Goal: Task Accomplishment & Management: Manage account settings

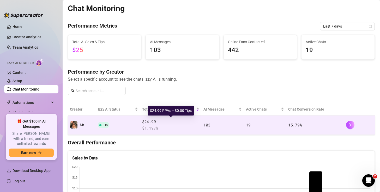
click at [174, 127] on span "$ 1.19 /h" at bounding box center [170, 128] width 57 height 6
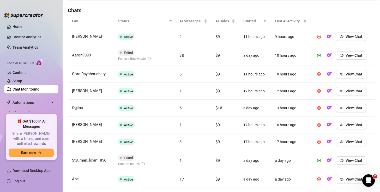
scroll to position [184, 0]
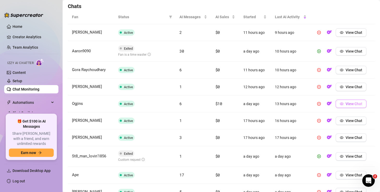
click at [348, 104] on span "View Chat" at bounding box center [353, 104] width 17 height 4
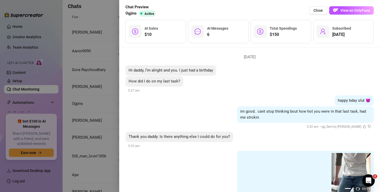
scroll to position [710, 0]
click at [315, 12] on span "Close" at bounding box center [317, 10] width 9 height 4
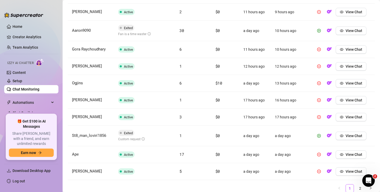
scroll to position [225, 0]
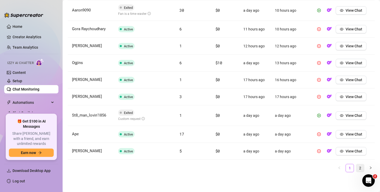
click at [361, 168] on link "2" at bounding box center [360, 168] width 8 height 8
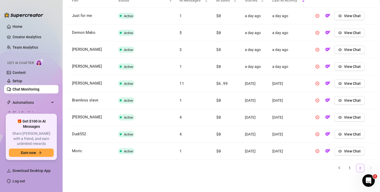
scroll to position [201, 0]
click at [346, 84] on span "View Chat" at bounding box center [352, 84] width 17 height 4
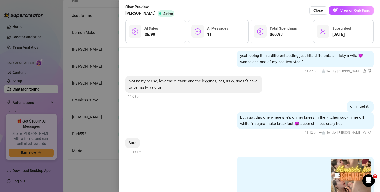
scroll to position [1025, 0]
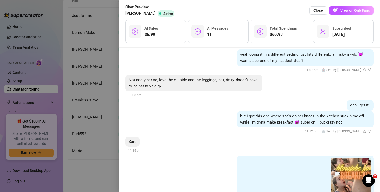
click at [71, 182] on div at bounding box center [190, 96] width 380 height 192
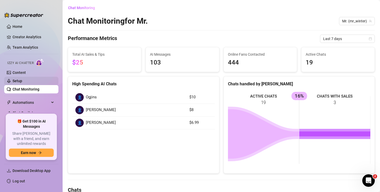
click at [22, 83] on link "Setup" at bounding box center [18, 81] width 10 height 4
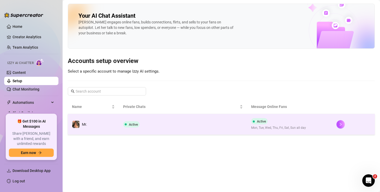
click at [310, 125] on td "Active Mon, Tue, Wed, Thu, Fri, Sat, Sun all day" at bounding box center [289, 124] width 85 height 21
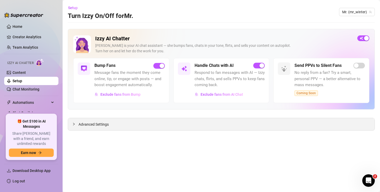
click at [94, 126] on span "Advanced Settings" at bounding box center [93, 125] width 30 height 6
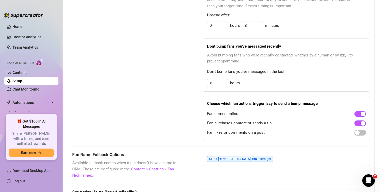
scroll to position [294, 0]
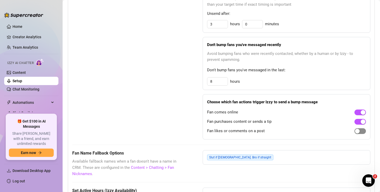
click at [359, 133] on span "button" at bounding box center [359, 131] width 11 height 6
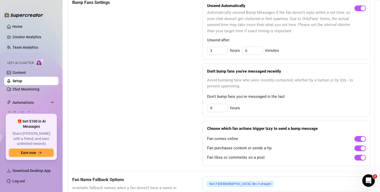
scroll to position [0, 0]
